Goal: Task Accomplishment & Management: Manage account settings

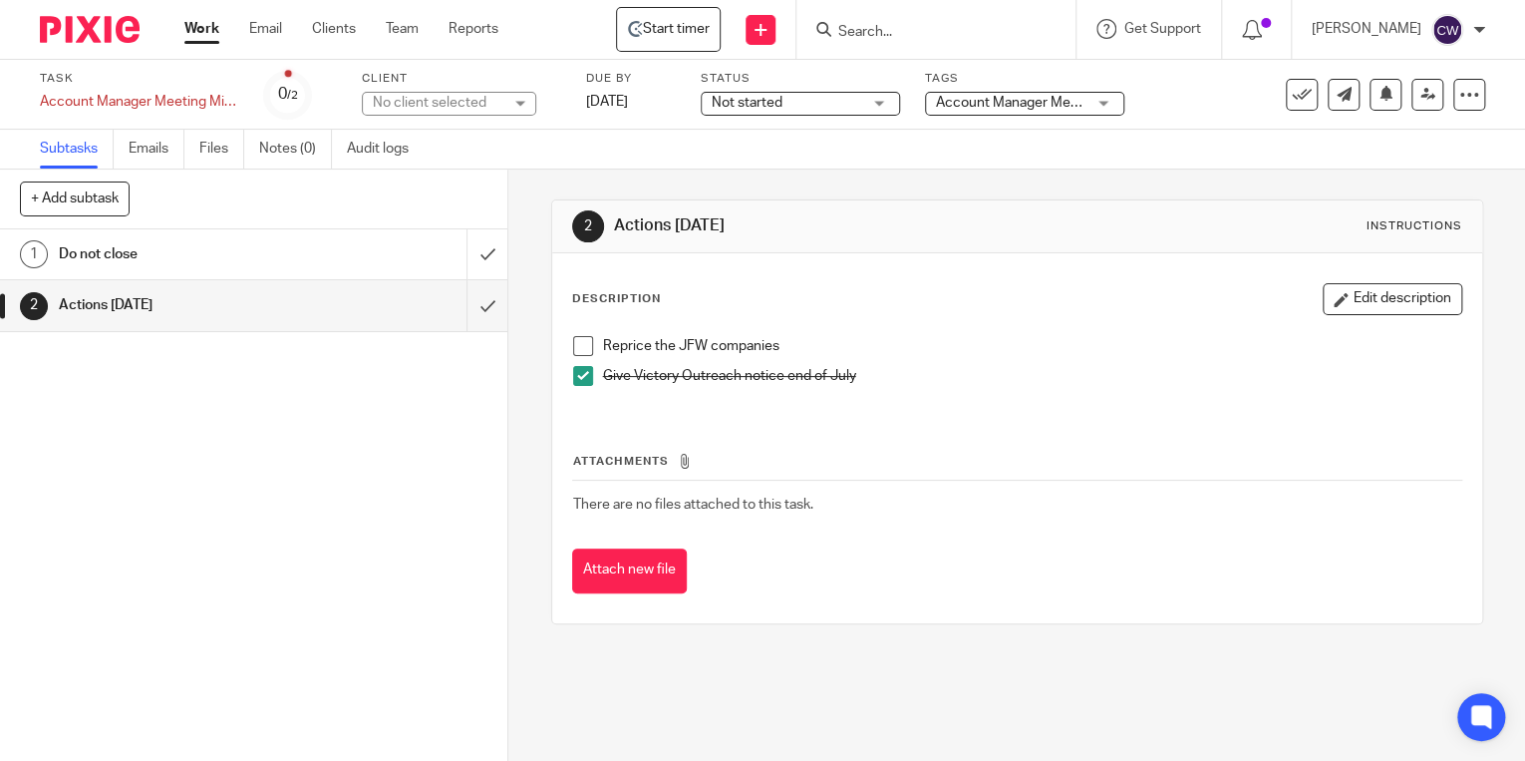
click at [198, 34] on link "Work" at bounding box center [201, 29] width 35 height 20
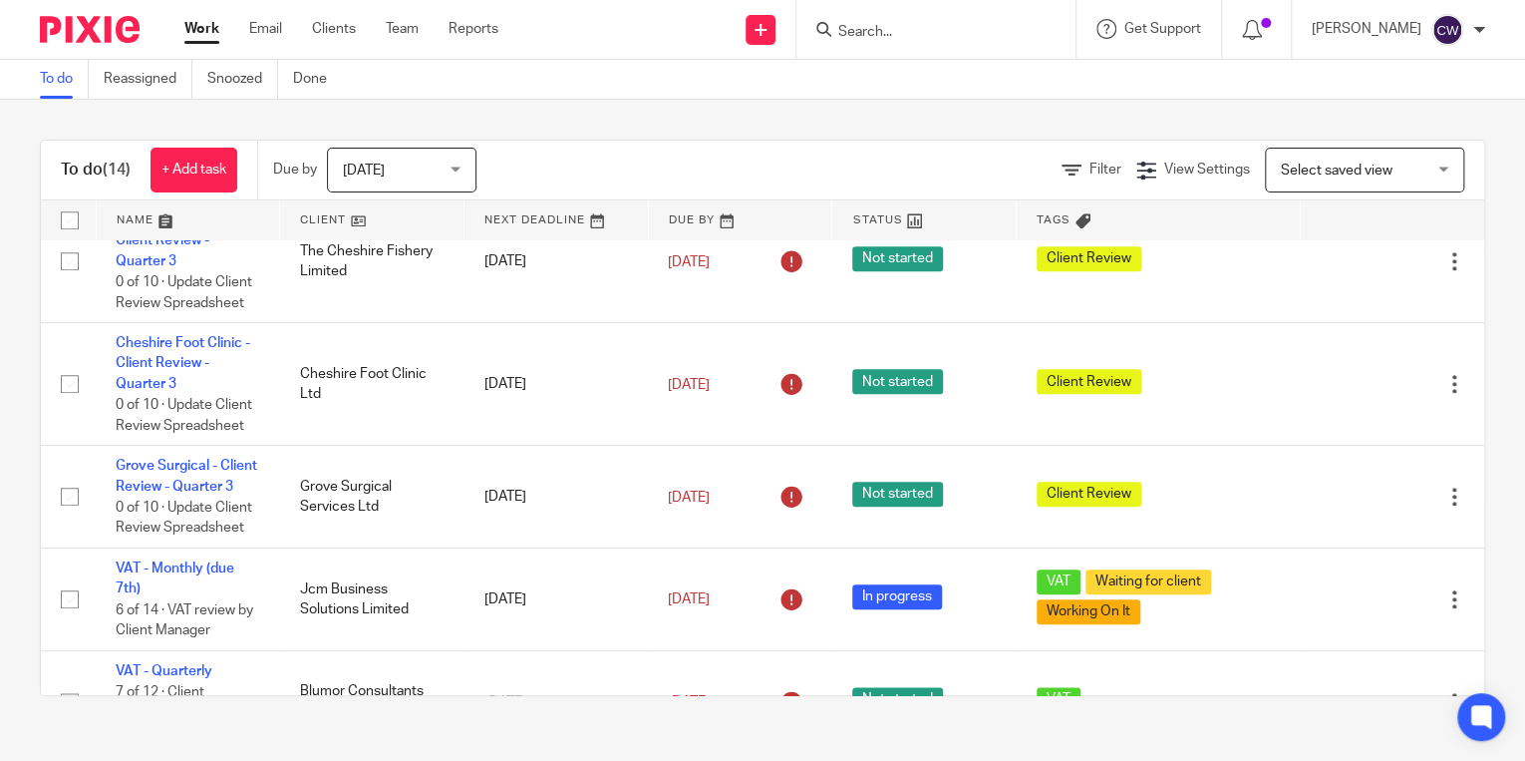
scroll to position [1004, 0]
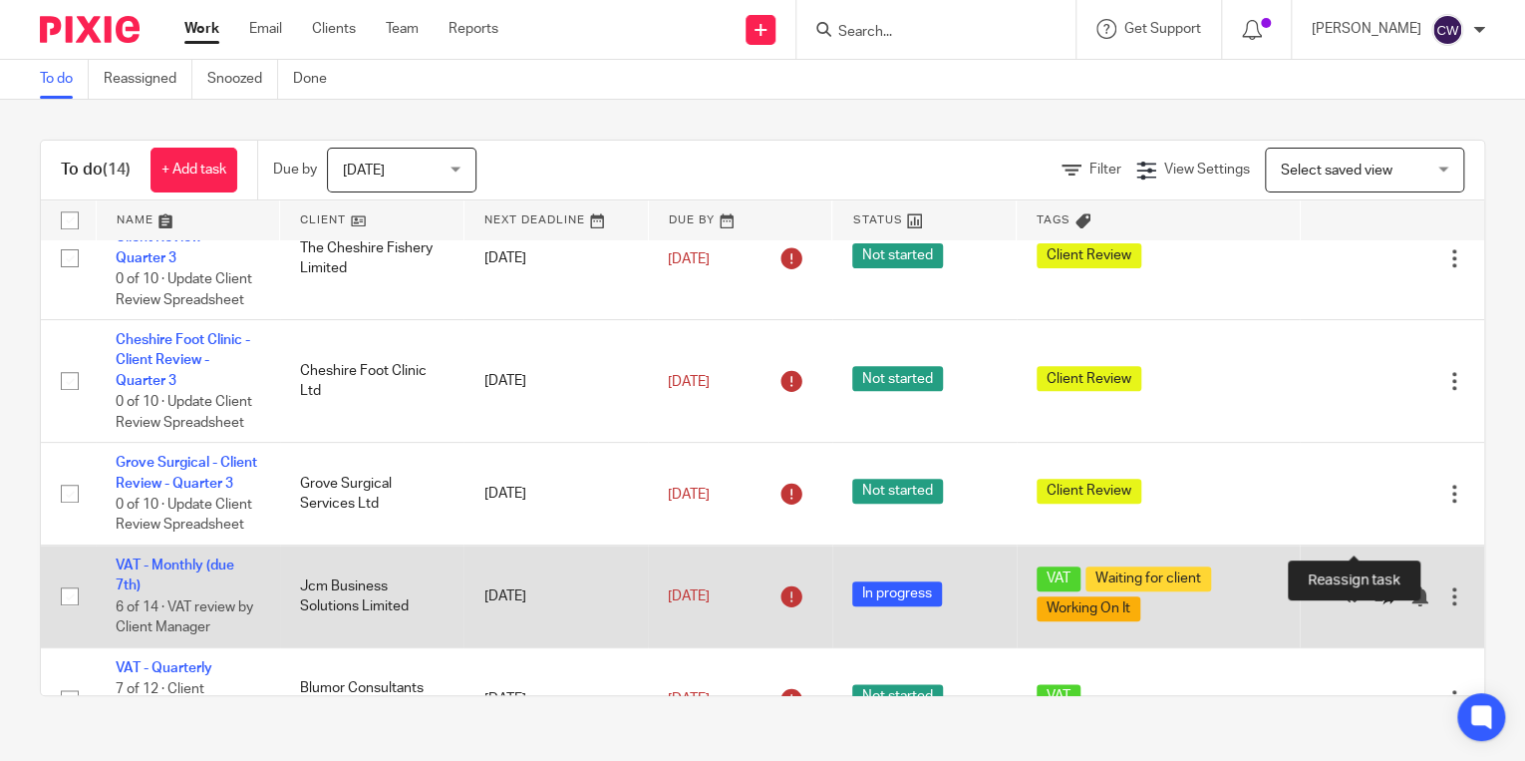
click at [1375, 586] on icon at bounding box center [1385, 596] width 20 height 20
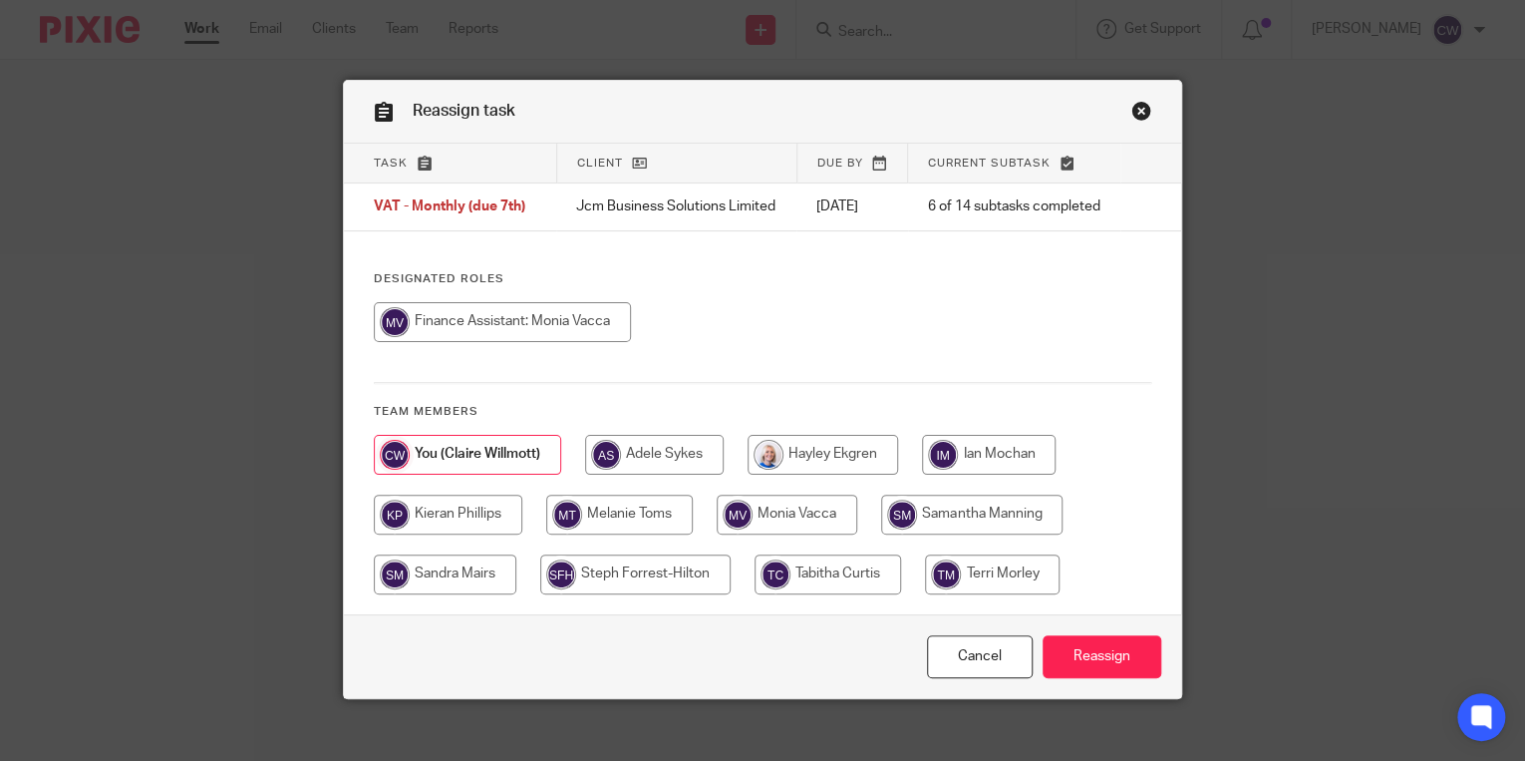
click at [560, 318] on input "radio" at bounding box center [502, 322] width 257 height 40
radio input "true"
click at [1101, 648] on input "Reassign" at bounding box center [1102, 656] width 119 height 43
